Goal: Task Accomplishment & Management: Manage account settings

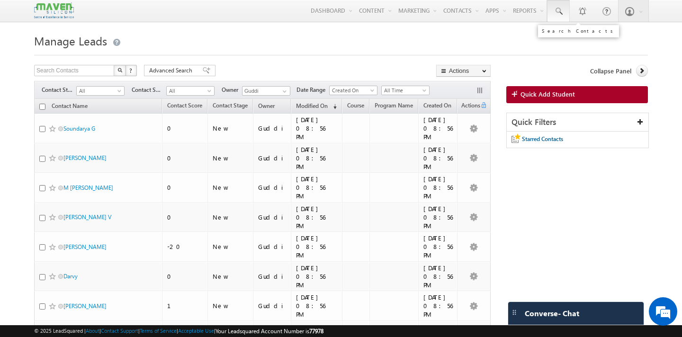
click at [560, 9] on span at bounding box center [557, 11] width 9 height 9
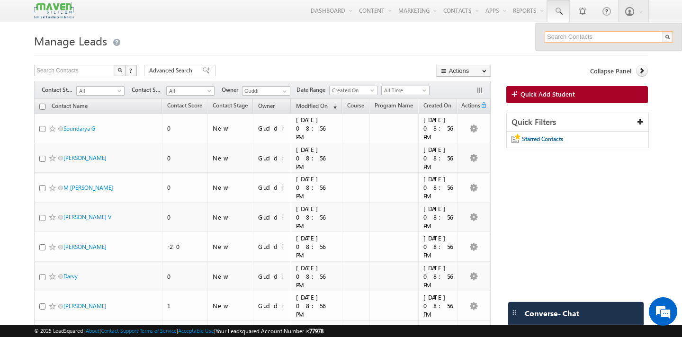
paste input "[EMAIL_ADDRESS][DOMAIN_NAME]>"
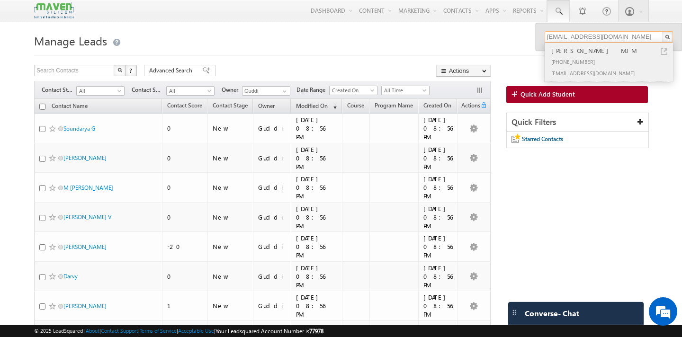
type input "[EMAIL_ADDRESS][DOMAIN_NAME]"
click at [582, 57] on div "[PHONE_NUMBER]" at bounding box center [612, 61] width 127 height 11
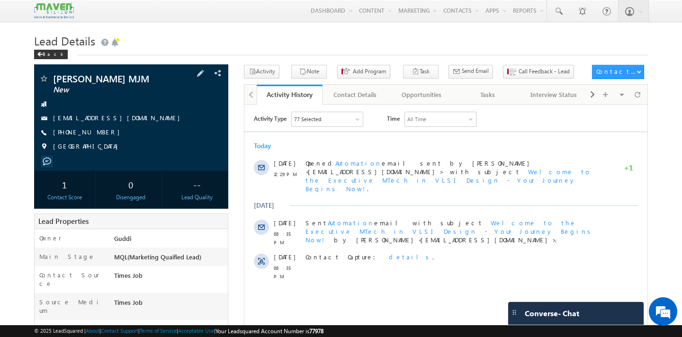
drag, startPoint x: 108, startPoint y: 135, endPoint x: 100, endPoint y: 134, distance: 8.5
click at [100, 134] on div "[PHONE_NUMBER]" at bounding box center [131, 132] width 185 height 9
drag, startPoint x: 105, startPoint y: 136, endPoint x: 99, endPoint y: 135, distance: 6.3
click at [99, 135] on div "[PHONE_NUMBER]" at bounding box center [131, 132] width 185 height 9
copy div "[PHONE_NUMBER]"
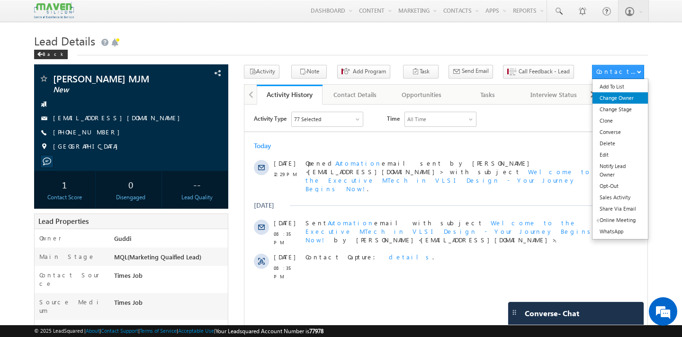
click at [624, 102] on link "Change Owner" at bounding box center [619, 97] width 55 height 11
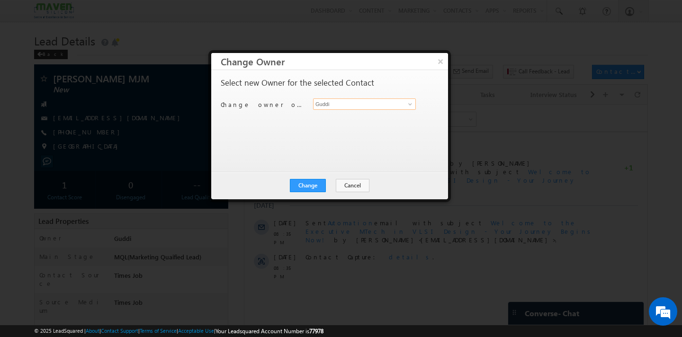
click at [334, 101] on input "Guddi" at bounding box center [364, 103] width 103 height 11
click at [336, 120] on span "[EMAIL_ADDRESS][DOMAIN_NAME]" at bounding box center [359, 122] width 85 height 7
type input "Komal"
click at [308, 184] on button "Change" at bounding box center [308, 185] width 36 height 13
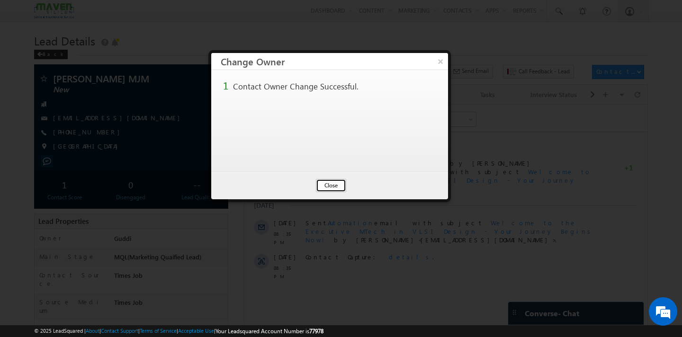
click at [319, 189] on button "Close" at bounding box center [331, 185] width 30 height 13
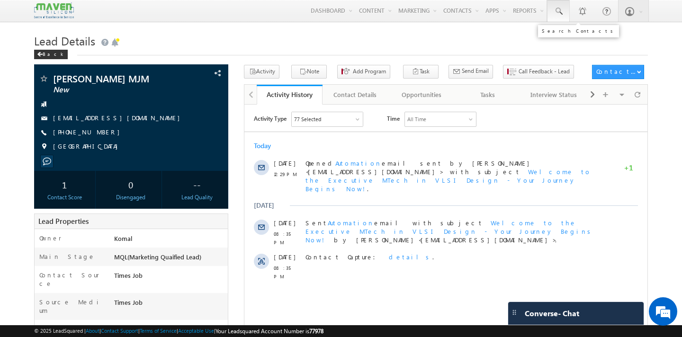
click at [560, 7] on span at bounding box center [557, 11] width 9 height 9
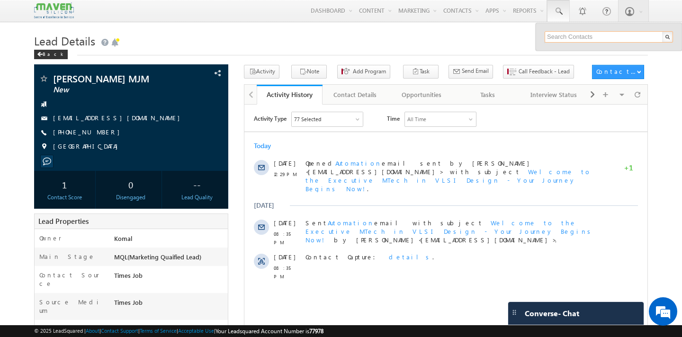
click at [569, 36] on input "text" at bounding box center [608, 36] width 128 height 11
paste input "naveenrajpurohit314@gmail.com"
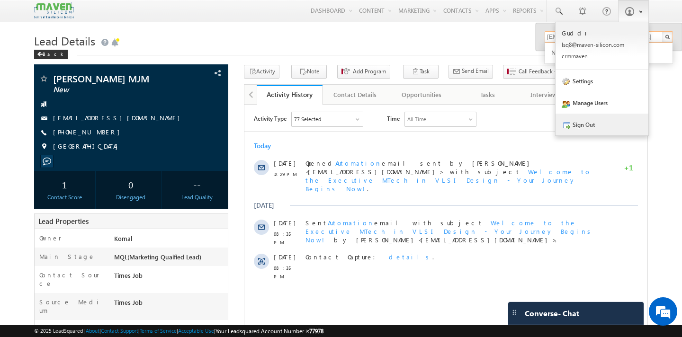
type input "naveenrajpurohit314@gmail.com"
click at [604, 130] on link "Sign Out" at bounding box center [601, 125] width 93 height 22
